Goal: Task Accomplishment & Management: Manage account settings

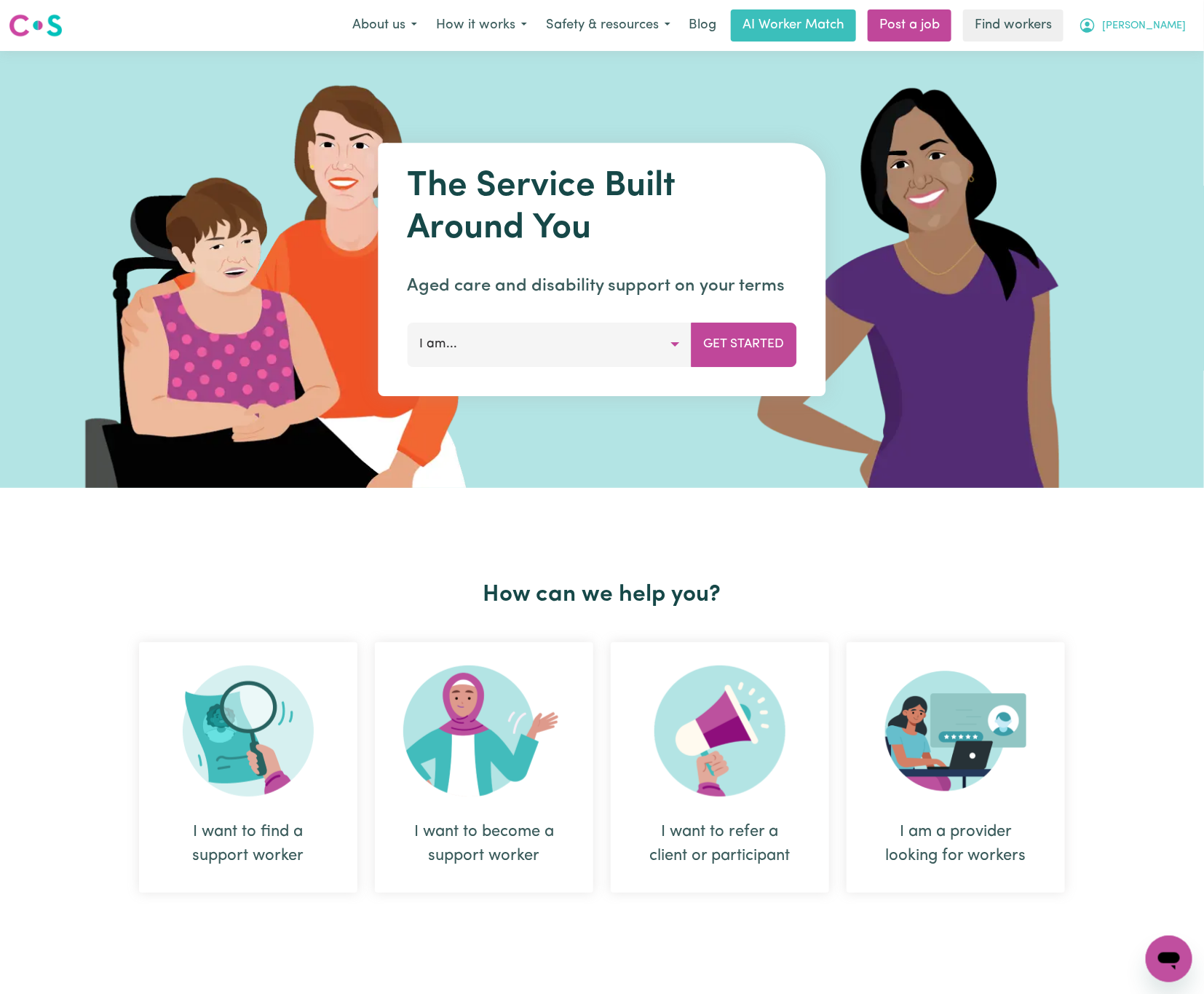
drag, startPoint x: 1164, startPoint y: 26, endPoint x: 1133, endPoint y: 35, distance: 32.3
click at [1164, 25] on span "[PERSON_NAME]" at bounding box center [1144, 26] width 84 height 16
click at [1119, 70] on link "Logout" at bounding box center [1137, 83] width 115 height 28
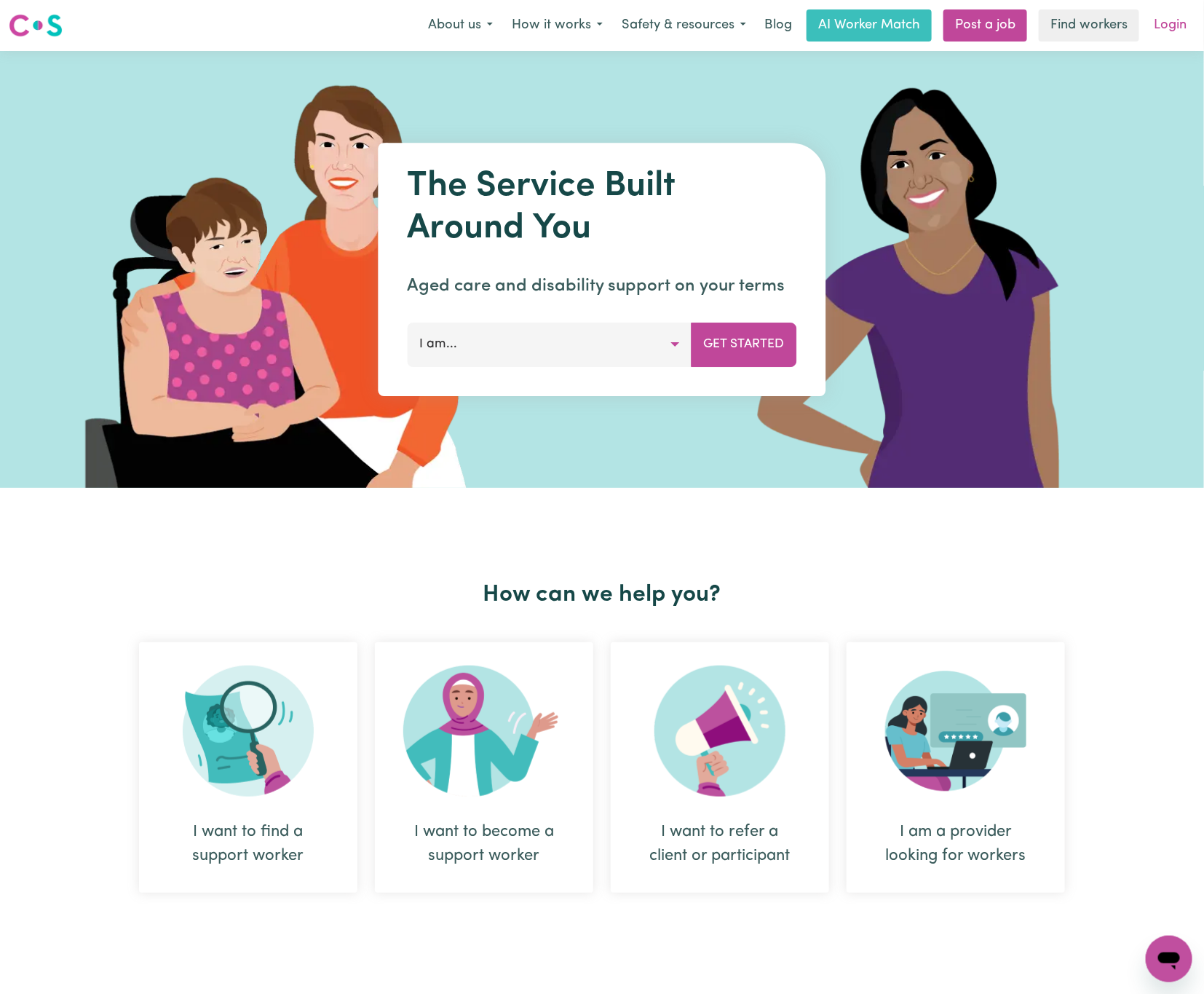
click at [1173, 26] on link "Login" at bounding box center [1170, 25] width 50 height 32
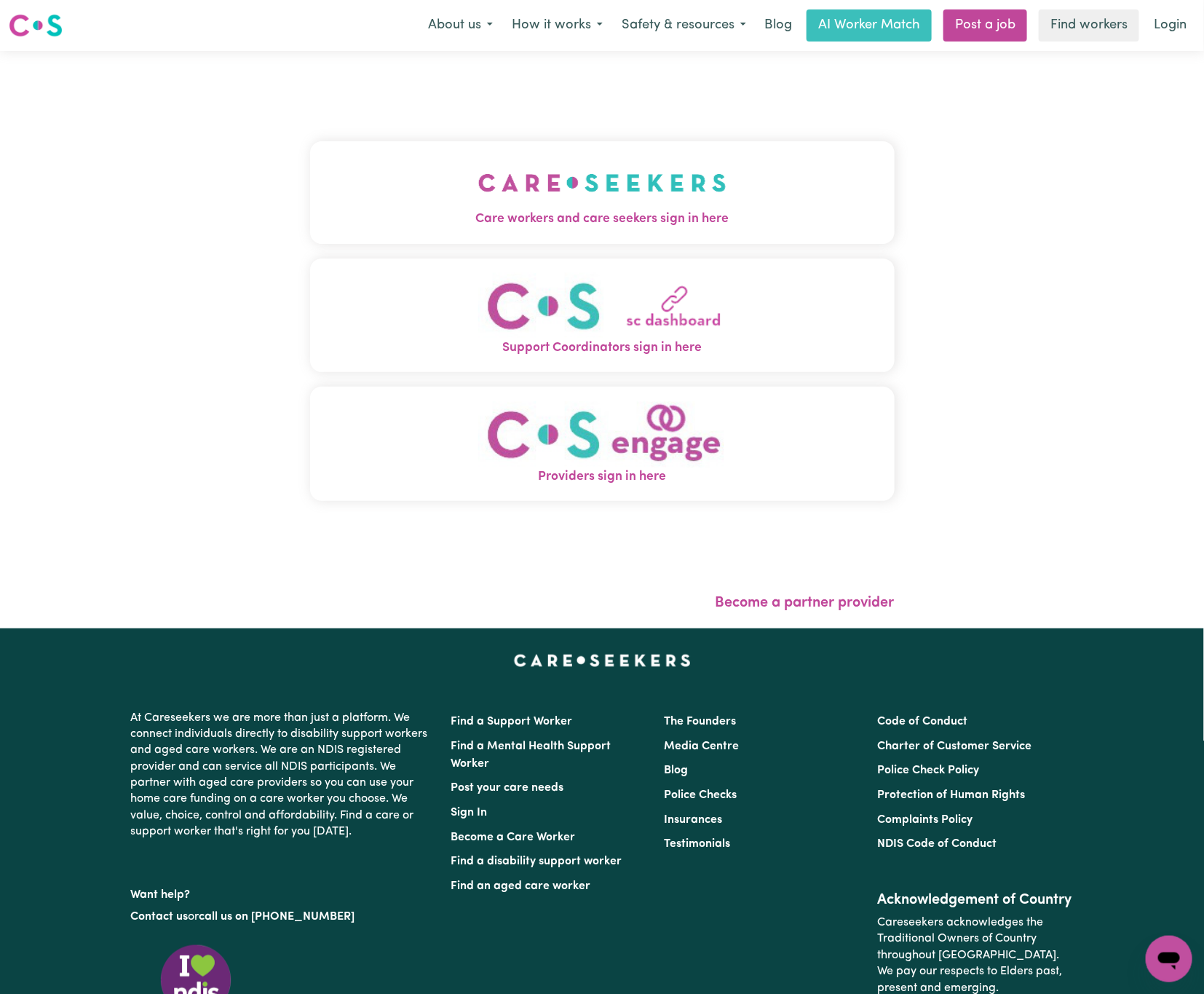
click at [697, 147] on button "Care workers and care seekers sign in here" at bounding box center [602, 192] width 584 height 102
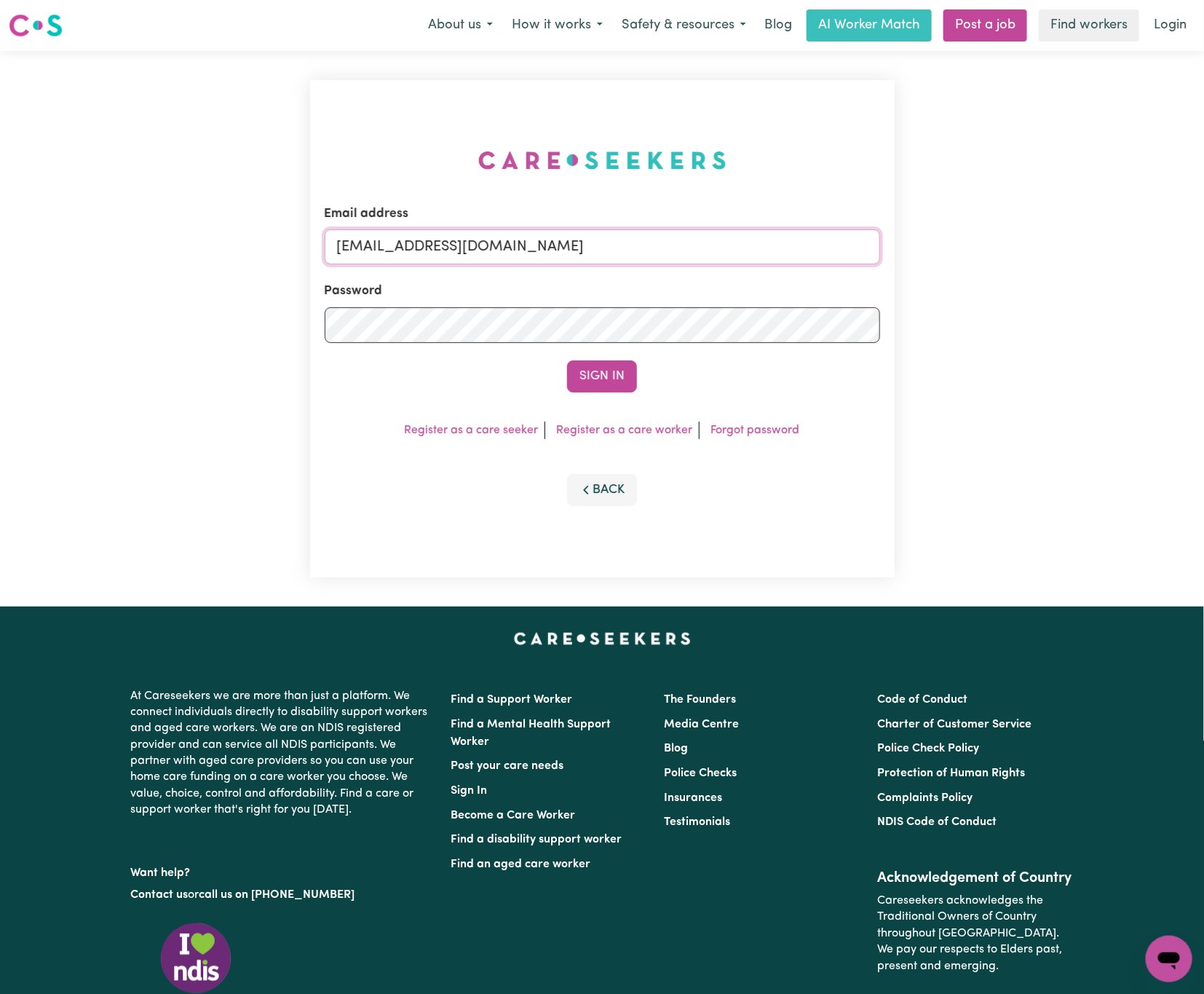
drag, startPoint x: 413, startPoint y: 241, endPoint x: 935, endPoint y: 249, distance: 522.1
click at [935, 249] on div "Email address [EMAIL_ADDRESS][DOMAIN_NAME] Password Sign In Register as a care …" at bounding box center [602, 328] width 1204 height 556
paste input "[EMAIL_ADDRESS][DOMAIN_NAME]"
type input "superuser~[EMAIL_ADDRESS][DOMAIN_NAME]"
click at [567, 361] on button "Sign In" at bounding box center [602, 377] width 70 height 32
